Goal: Task Accomplishment & Management: Use online tool/utility

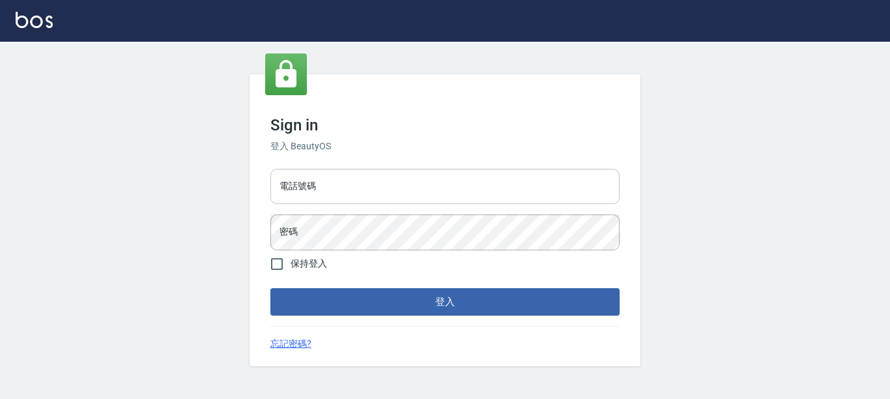
click at [334, 167] on div "電話號碼 電話號碼 密碼 密碼" at bounding box center [445, 209] width 360 height 91
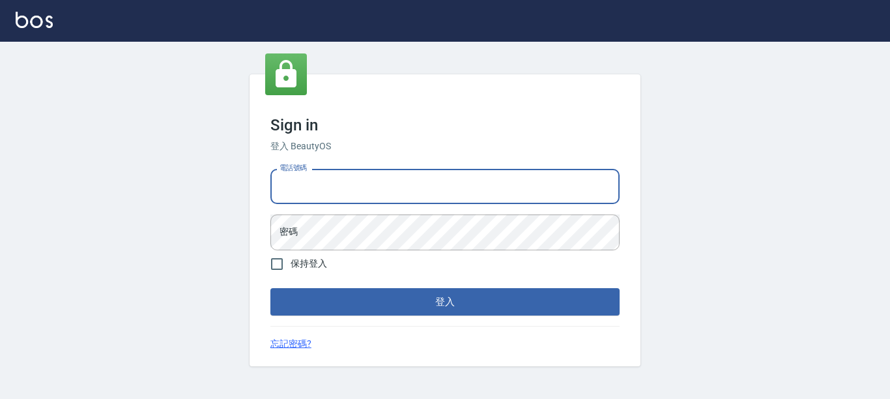
click at [338, 180] on input "電話號碼" at bounding box center [444, 186] width 349 height 35
click at [355, 186] on input "電話號碼" at bounding box center [444, 186] width 349 height 35
type input "7320483"
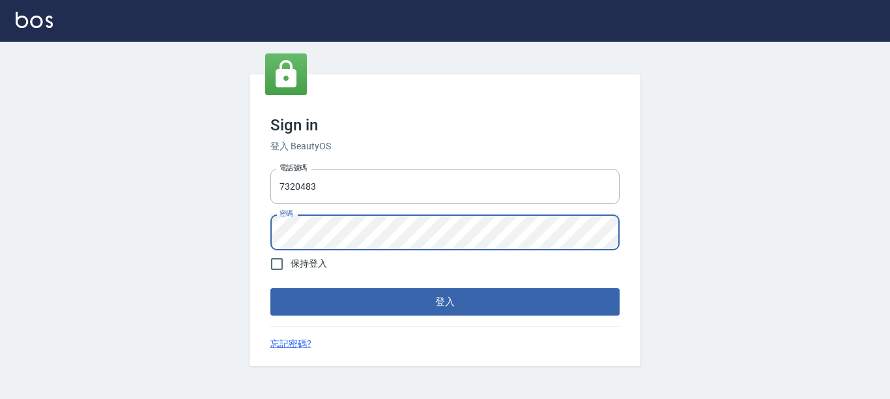
click at [270, 288] on button "登入" at bounding box center [444, 301] width 349 height 27
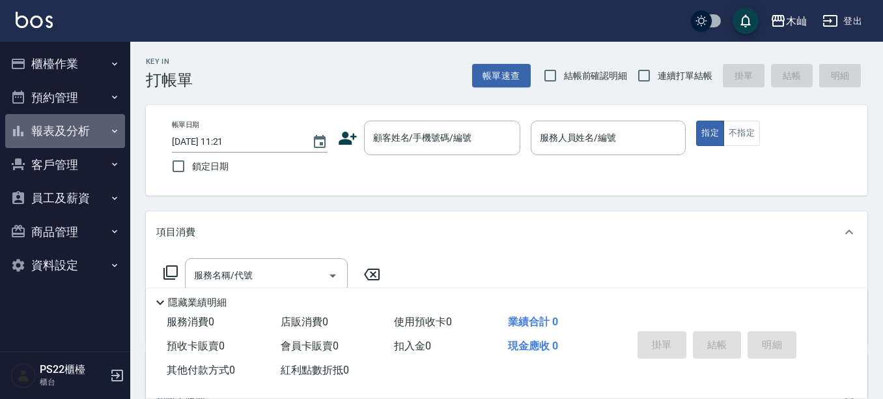
click at [69, 129] on button "報表及分析" at bounding box center [65, 131] width 120 height 34
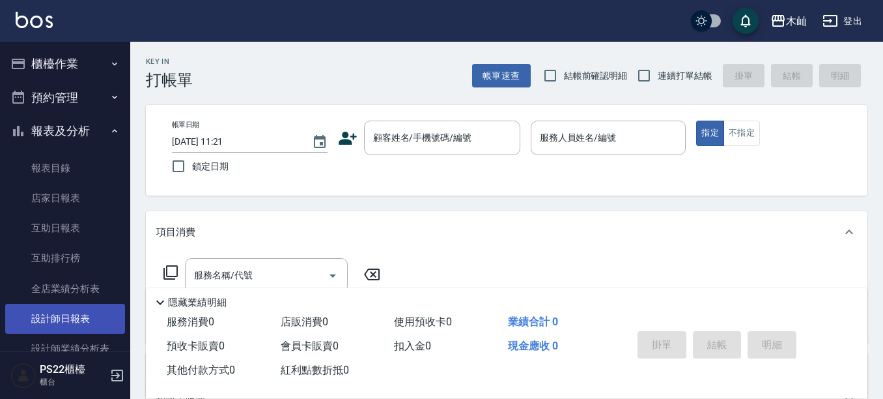
click at [96, 305] on link "設計師日報表" at bounding box center [65, 319] width 120 height 30
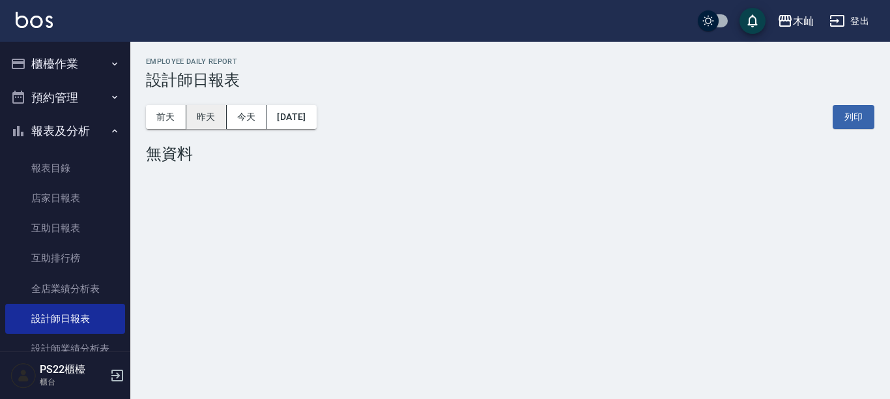
click at [214, 118] on button "昨天" at bounding box center [206, 117] width 40 height 24
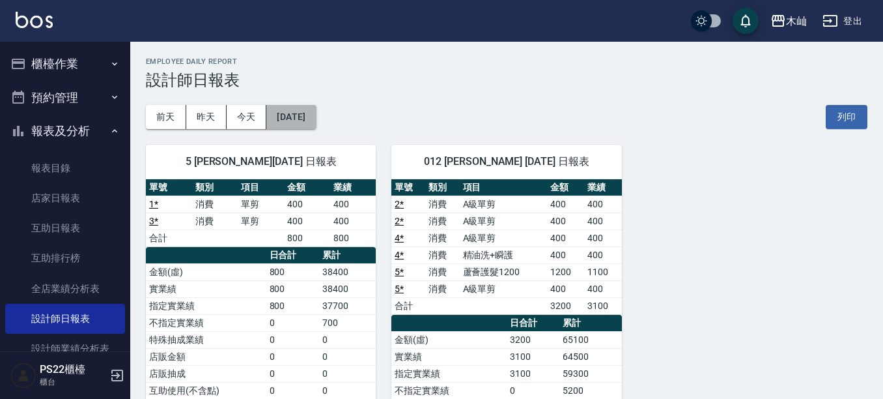
click at [311, 124] on button "[DATE]" at bounding box center [291, 117] width 50 height 24
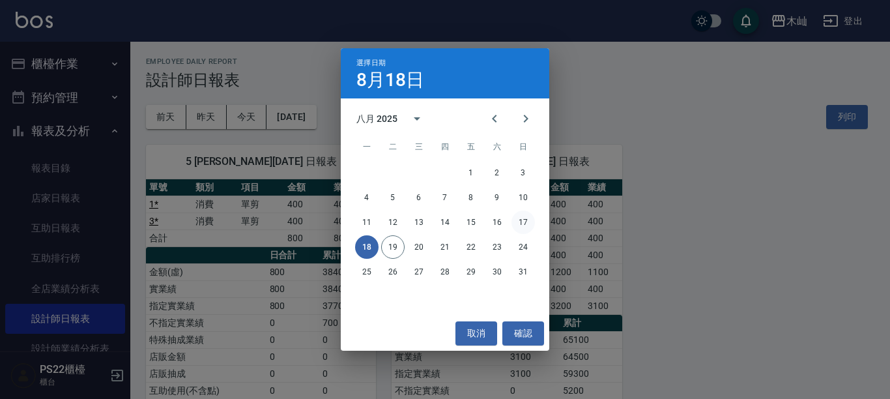
click at [526, 227] on button "17" at bounding box center [522, 221] width 23 height 23
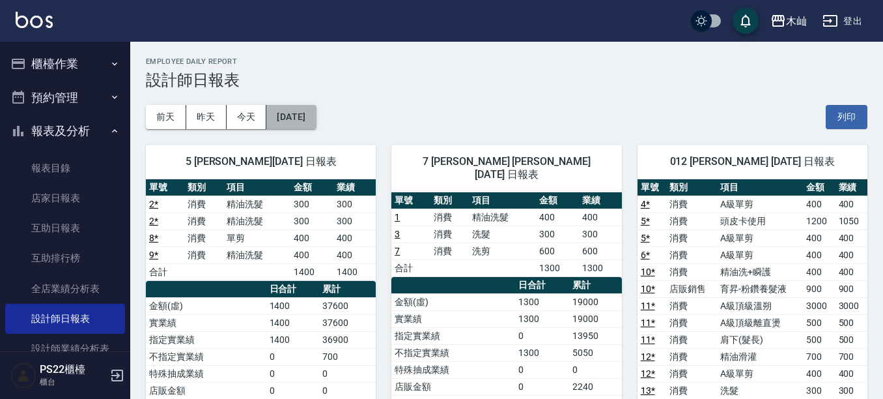
click at [303, 119] on button "[DATE]" at bounding box center [291, 117] width 50 height 24
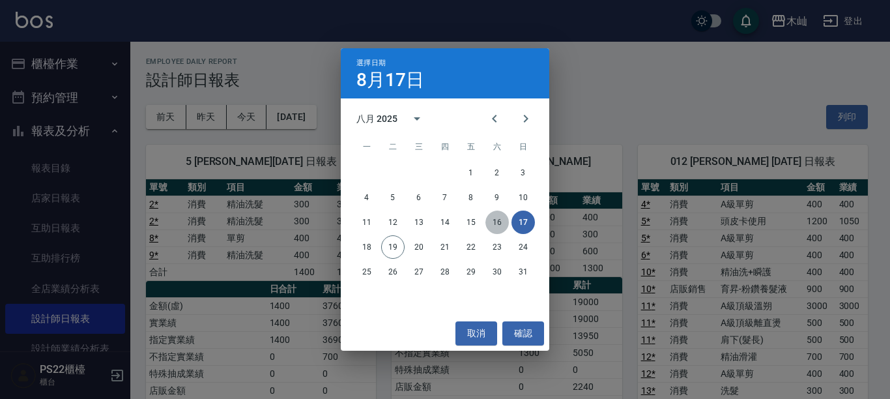
click at [496, 225] on button "16" at bounding box center [496, 221] width 23 height 23
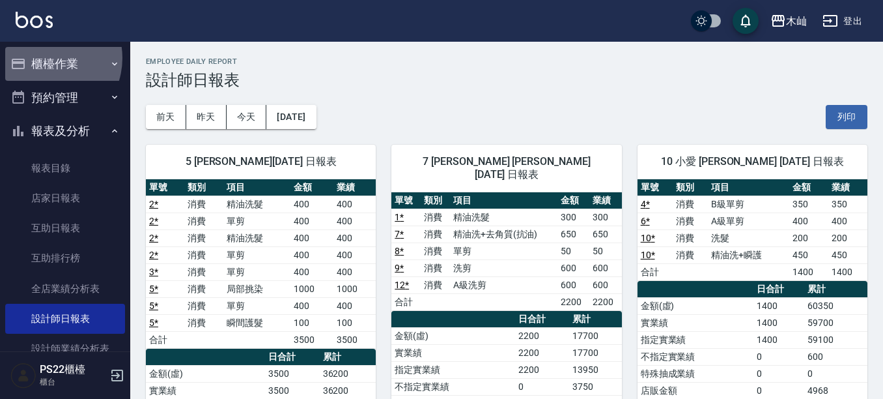
click at [44, 58] on button "櫃檯作業" at bounding box center [65, 64] width 120 height 34
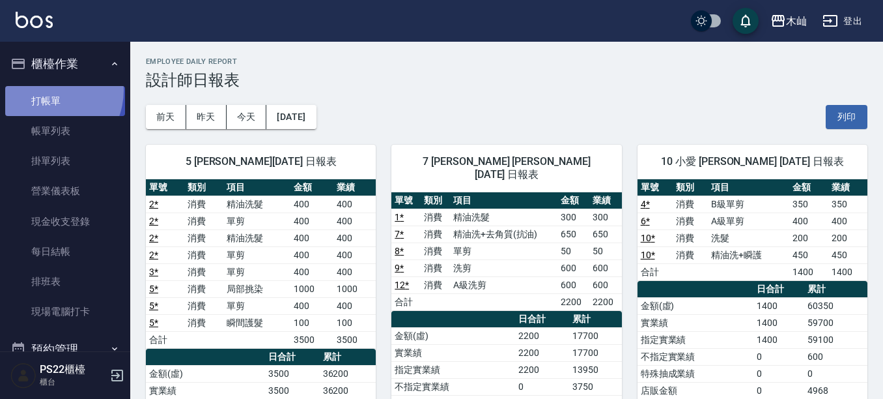
click at [45, 90] on link "打帳單" at bounding box center [65, 101] width 120 height 30
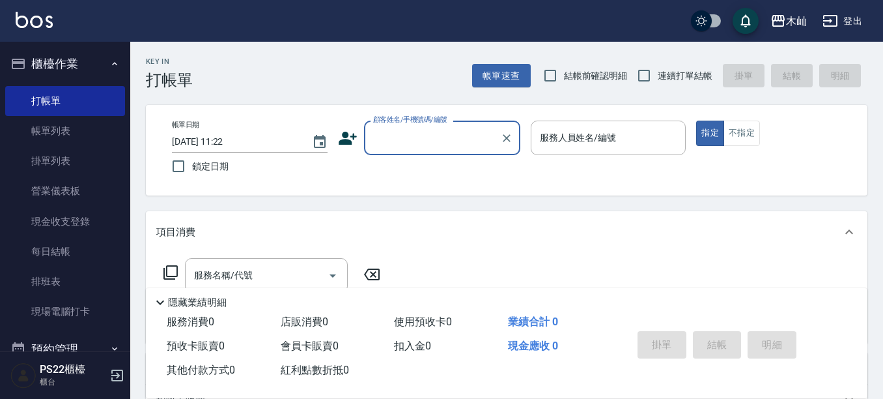
type input "c"
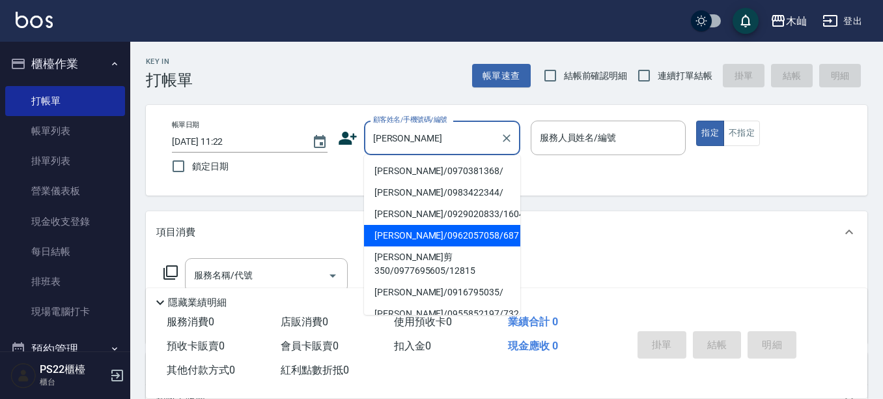
click at [428, 236] on li "[PERSON_NAME]/0962057058/687" at bounding box center [442, 235] width 156 height 21
type input "[PERSON_NAME]/0962057058/687"
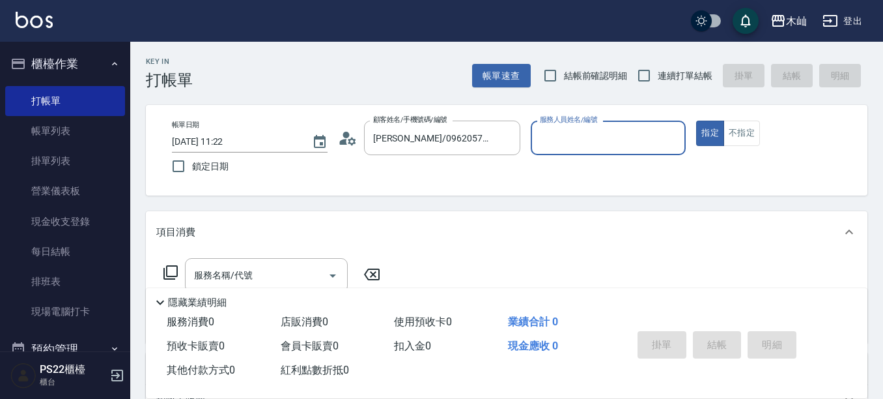
type input "Abby-5"
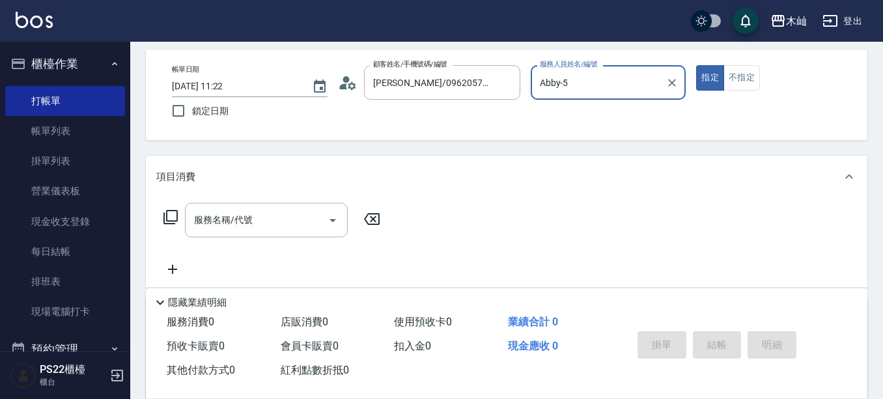
scroll to position [130, 0]
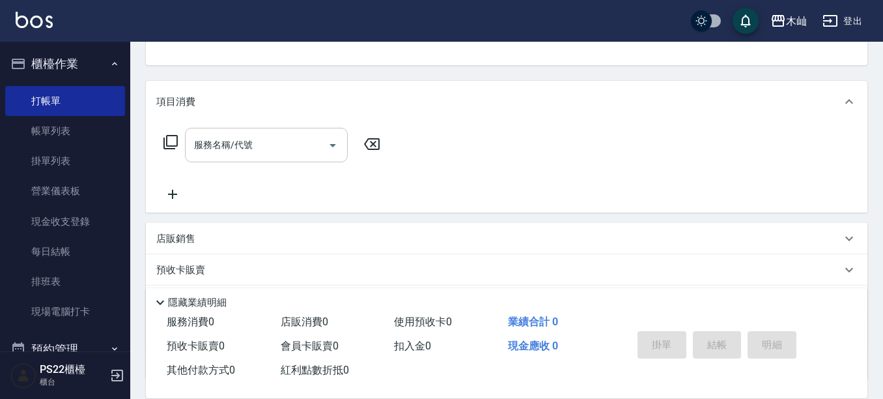
click at [259, 139] on input "服務名稱/代號" at bounding box center [257, 145] width 132 height 23
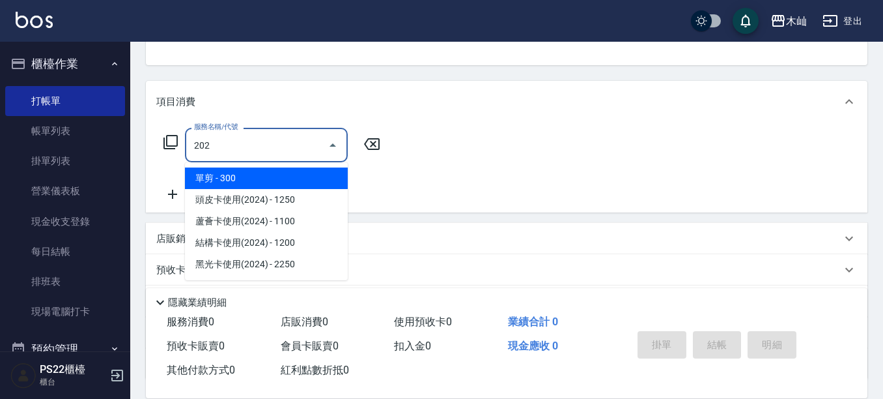
type input "單剪(202)"
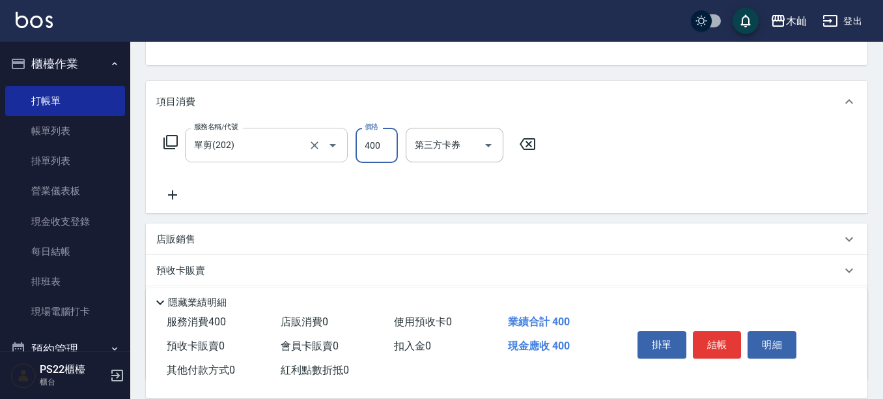
type input "400"
